Goal: Transaction & Acquisition: Purchase product/service

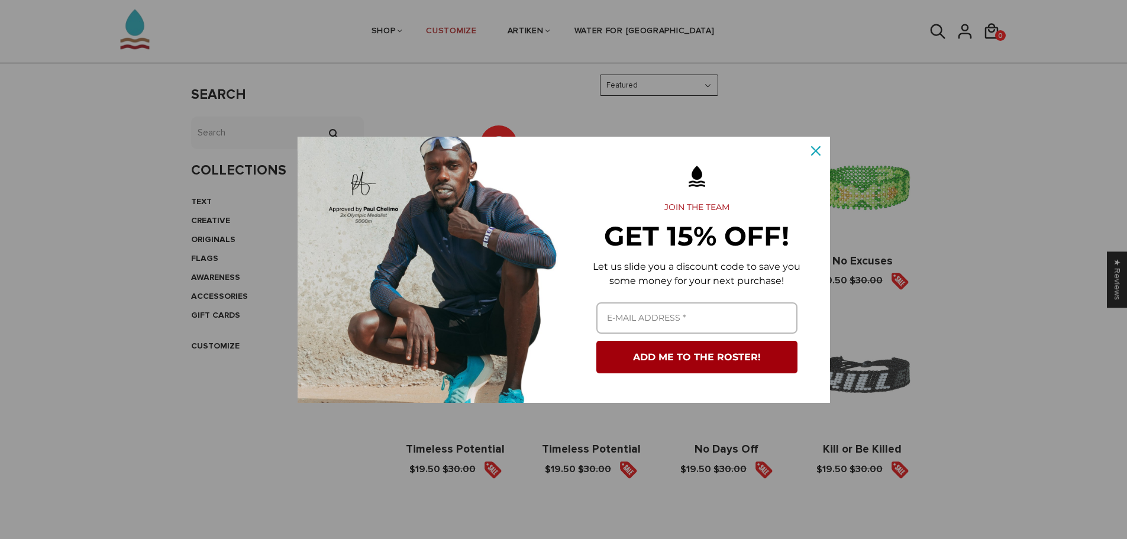
scroll to position [355, 0]
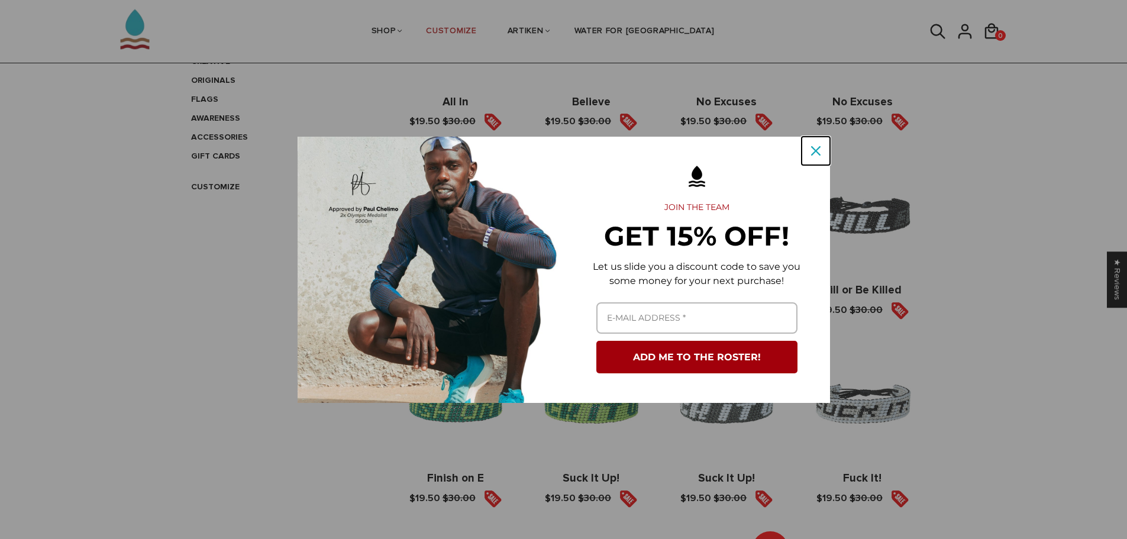
click at [813, 147] on icon "close icon" at bounding box center [815, 150] width 9 height 9
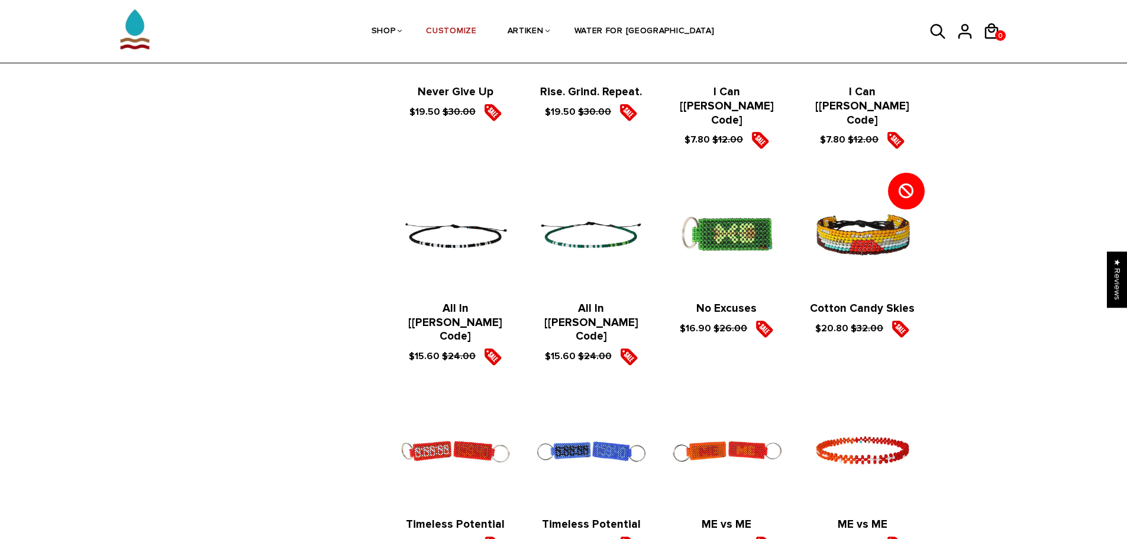
scroll to position [1124, 0]
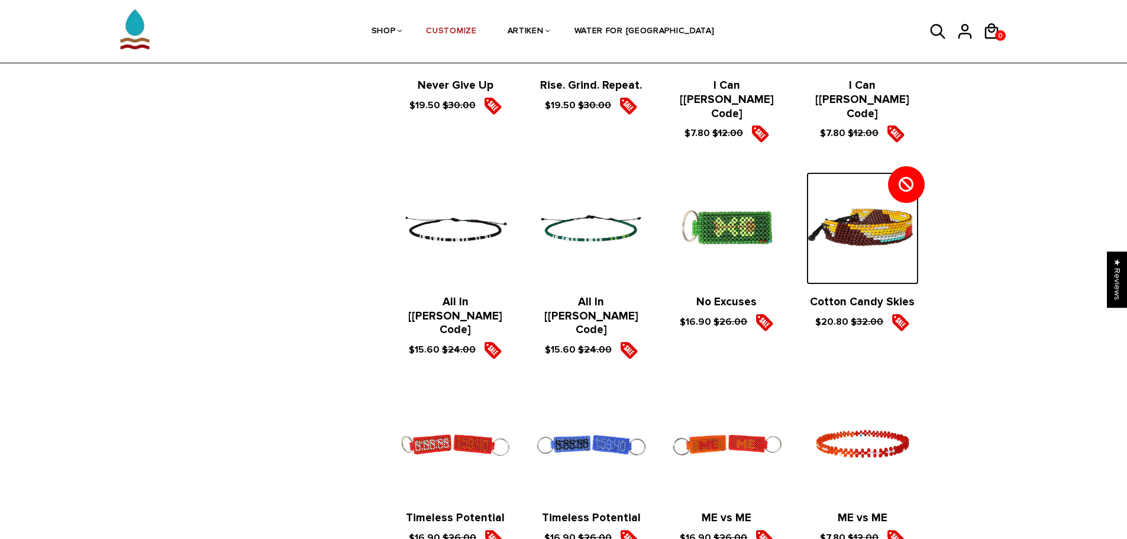
click at [886, 217] on img at bounding box center [862, 228] width 112 height 112
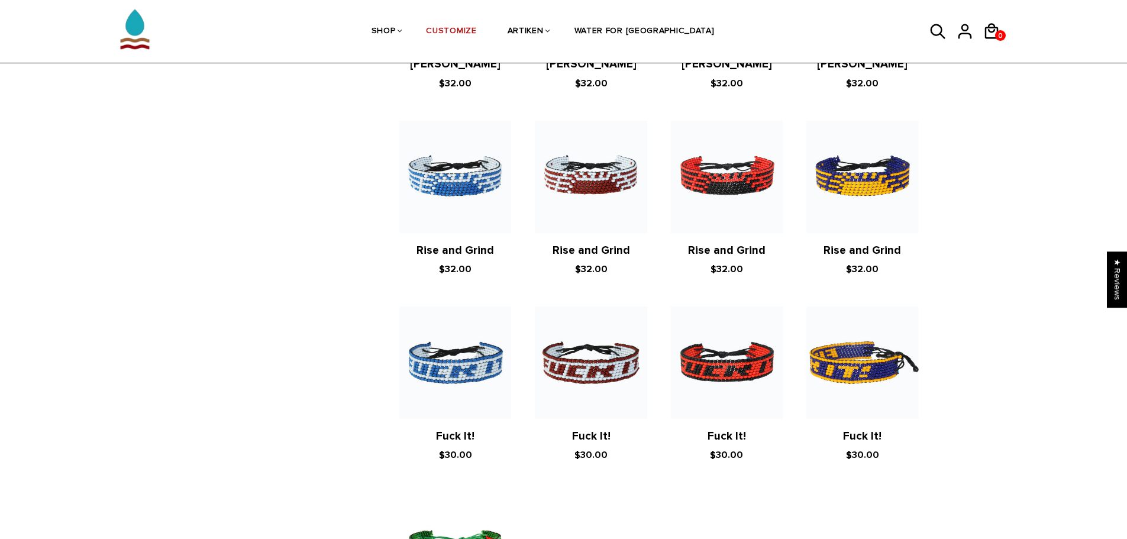
scroll to position [2218, 0]
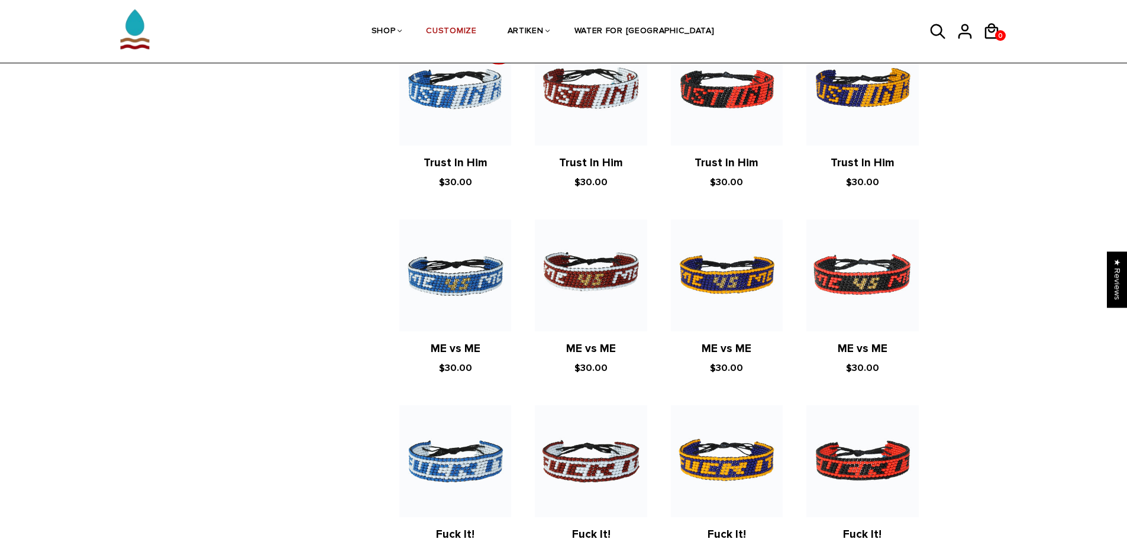
scroll to position [851, 0]
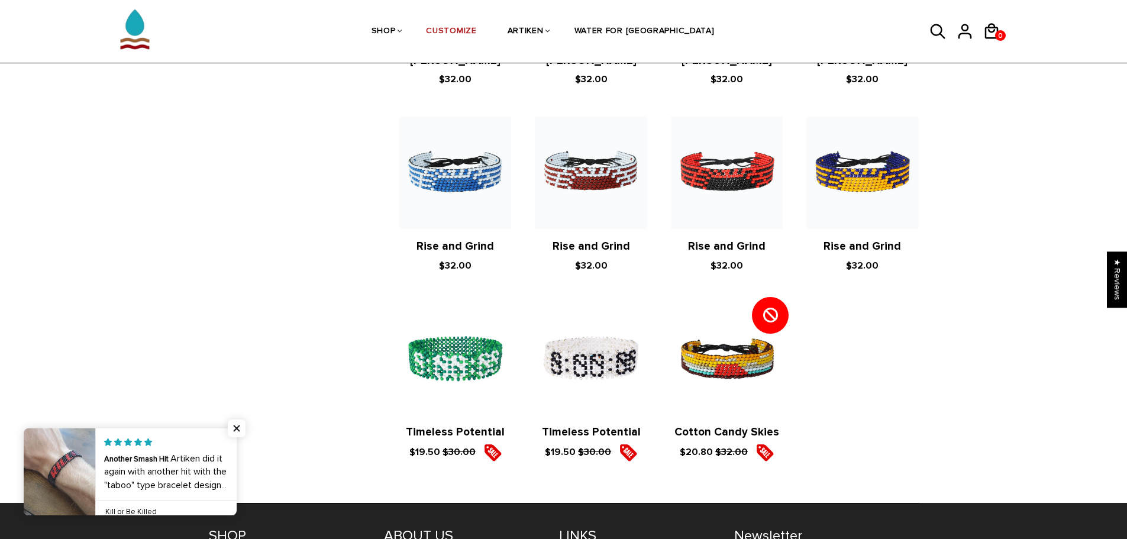
scroll to position [1183, 0]
